Goal: Information Seeking & Learning: Understand process/instructions

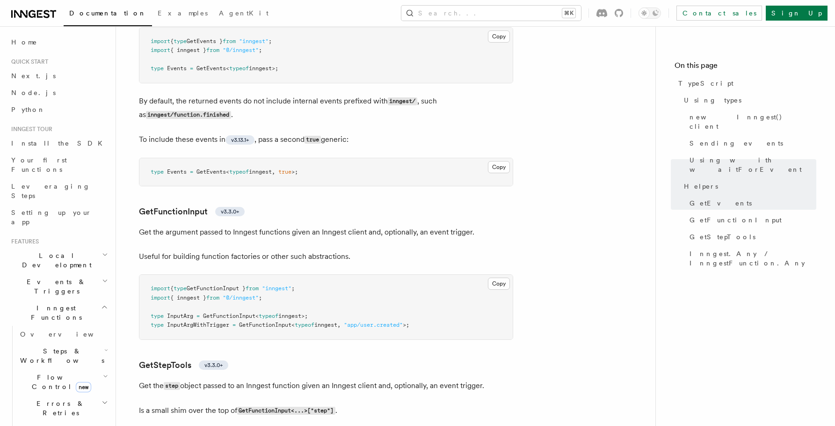
scroll to position [1845, 0]
drag, startPoint x: 203, startPoint y: 318, endPoint x: 329, endPoint y: 315, distance: 125.8
click at [329, 315] on pre "import { type GetFunctionInput } from "inngest" ; import { inngest } from "@/in…" at bounding box center [325, 306] width 373 height 65
copy span "GetFunctionInput < typeof inngest>;"
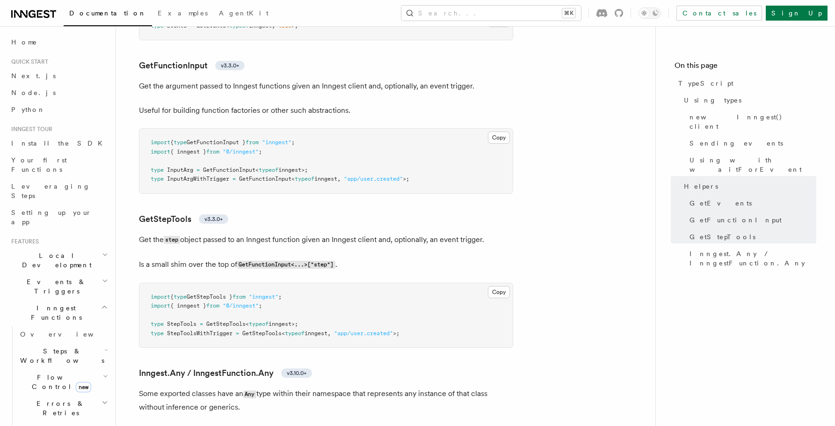
scroll to position [2000, 0]
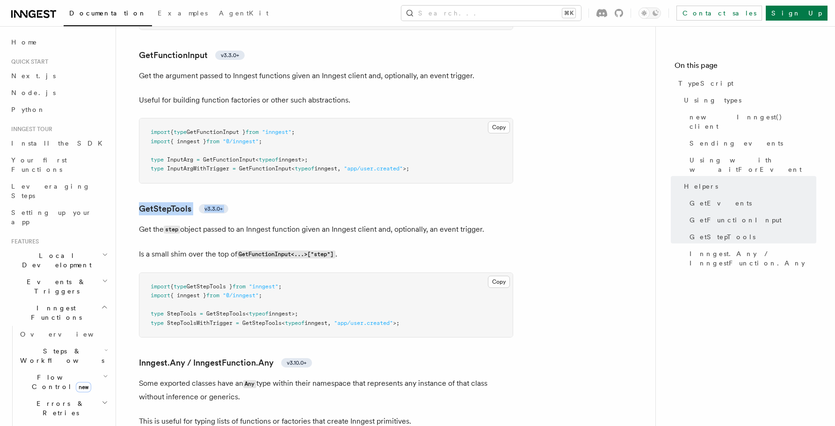
drag, startPoint x: 157, startPoint y: 197, endPoint x: 189, endPoint y: 219, distance: 38.8
copy article "GetStepTools v3.3.0+"
drag, startPoint x: 305, startPoint y: 316, endPoint x: 141, endPoint y: 315, distance: 163.7
click at [141, 315] on pre "import { type GetStepTools } from "inngest" ; import { inngest } from "@/innges…" at bounding box center [325, 305] width 373 height 65
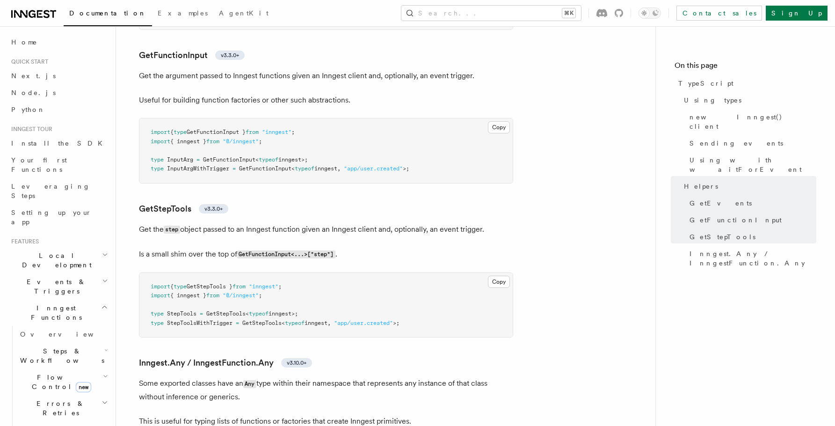
copy span "type StepTools = GetStepTools < typeof inngest>;"
click at [320, 56] on h3 "GetFunctionInput v3.3.0+" at bounding box center [326, 55] width 374 height 13
